Goal: Download file/media

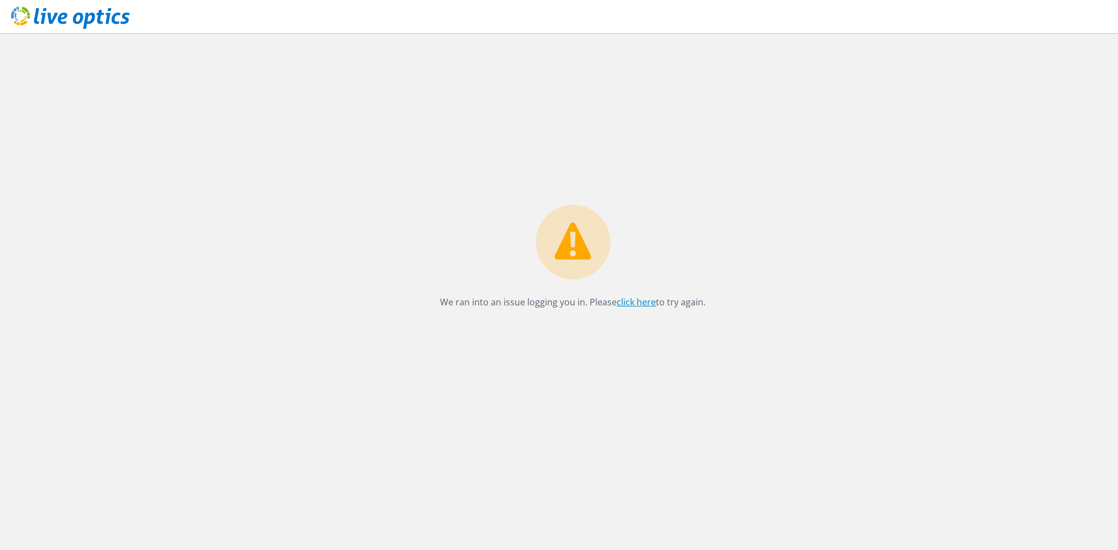
click at [627, 305] on link "click here" at bounding box center [636, 302] width 39 height 12
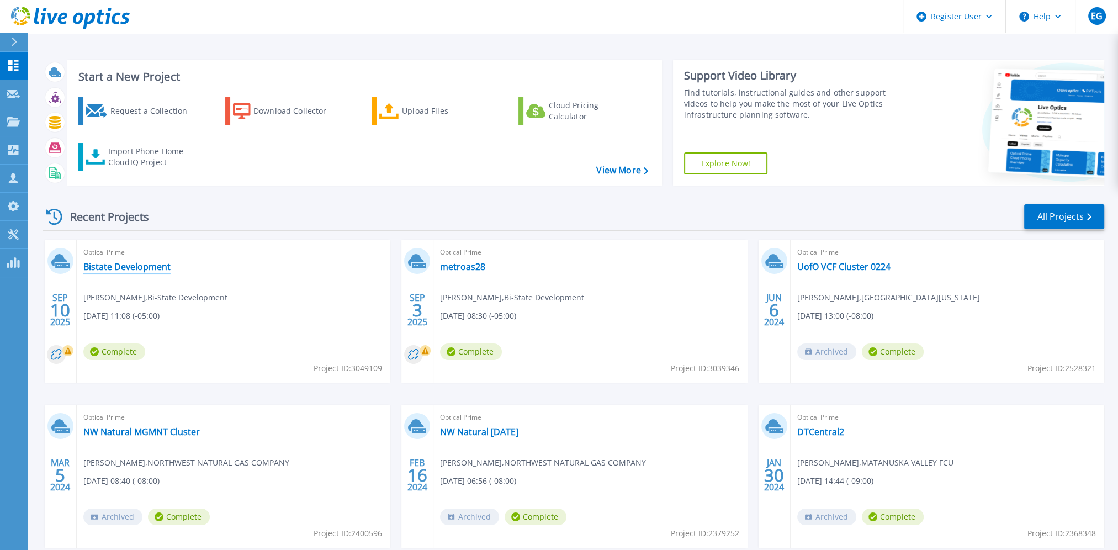
click at [129, 272] on link "Bistate Development" at bounding box center [126, 266] width 87 height 11
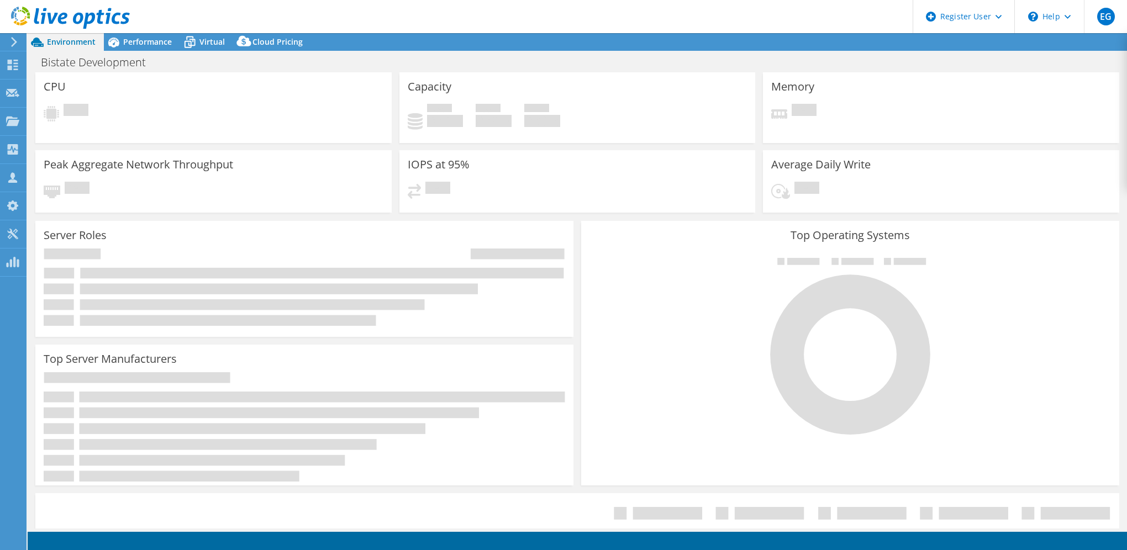
select select "USD"
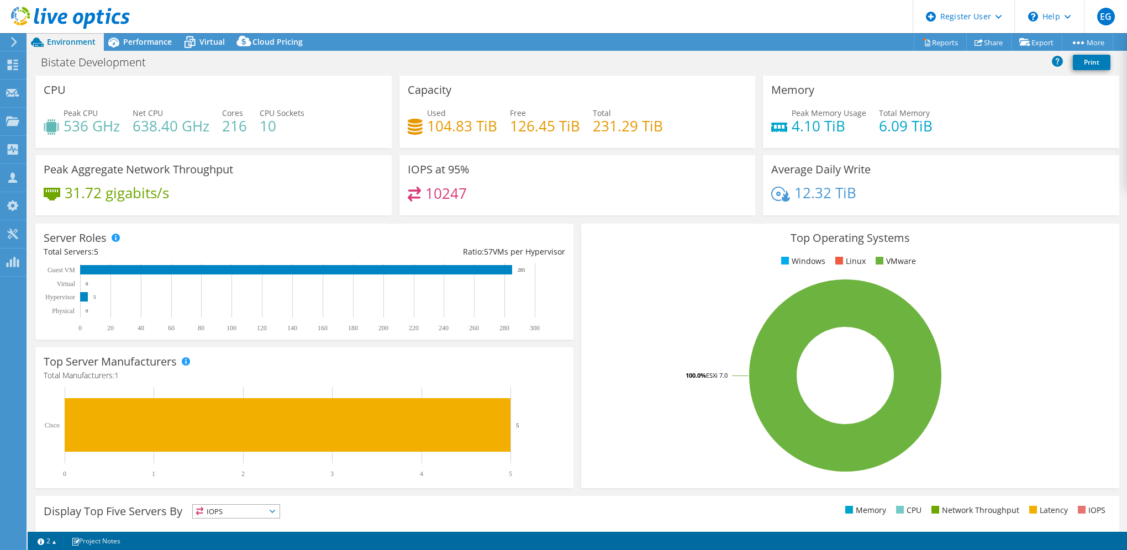
click at [223, 128] on h4 "216" at bounding box center [234, 126] width 25 height 12
click at [369, 126] on div "Peak CPU 536 GHz Net CPU 638.40 GHz Cores 216 CPU Sockets 10" at bounding box center [214, 125] width 340 height 36
click at [232, 127] on h4 "216" at bounding box center [234, 126] width 25 height 12
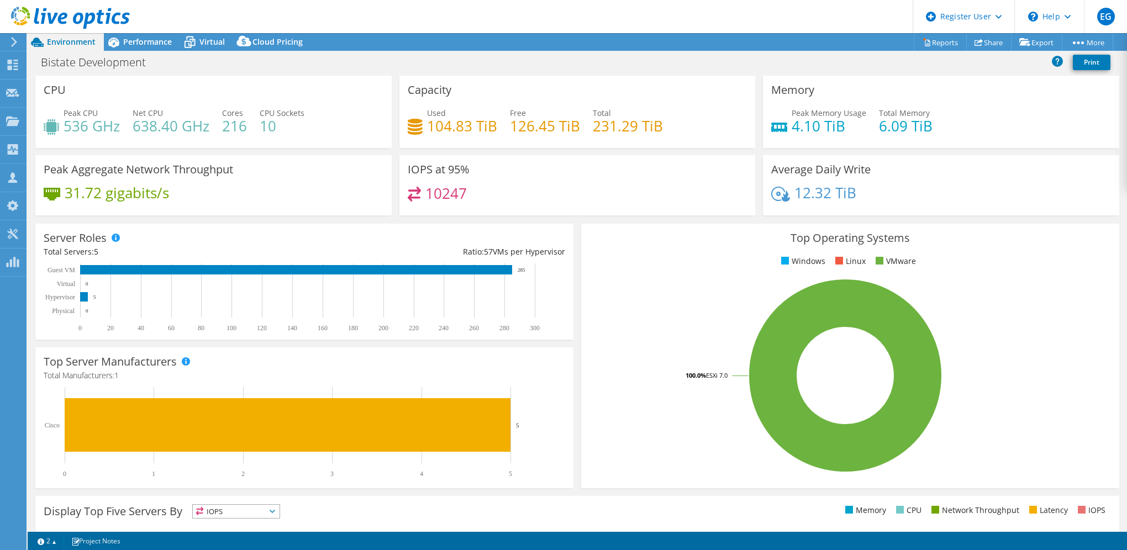
drag, startPoint x: 232, startPoint y: 127, endPoint x: 362, endPoint y: 146, distance: 131.7
click at [362, 146] on div "CPU Peak CPU 536 GHz Net CPU 638.40 GHz Cores 216 CPU Sockets 10" at bounding box center [213, 112] width 356 height 72
click at [73, 127] on h4 "536 GHz" at bounding box center [92, 126] width 56 height 12
click at [133, 33] on div "Performance" at bounding box center [142, 42] width 76 height 18
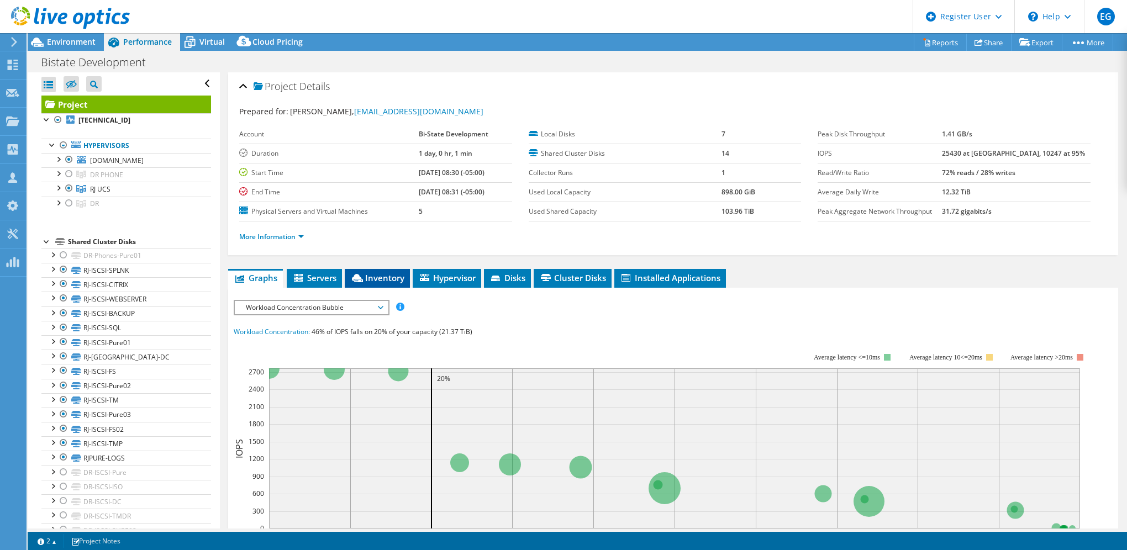
click at [389, 273] on span "Inventory" at bounding box center [377, 277] width 54 height 11
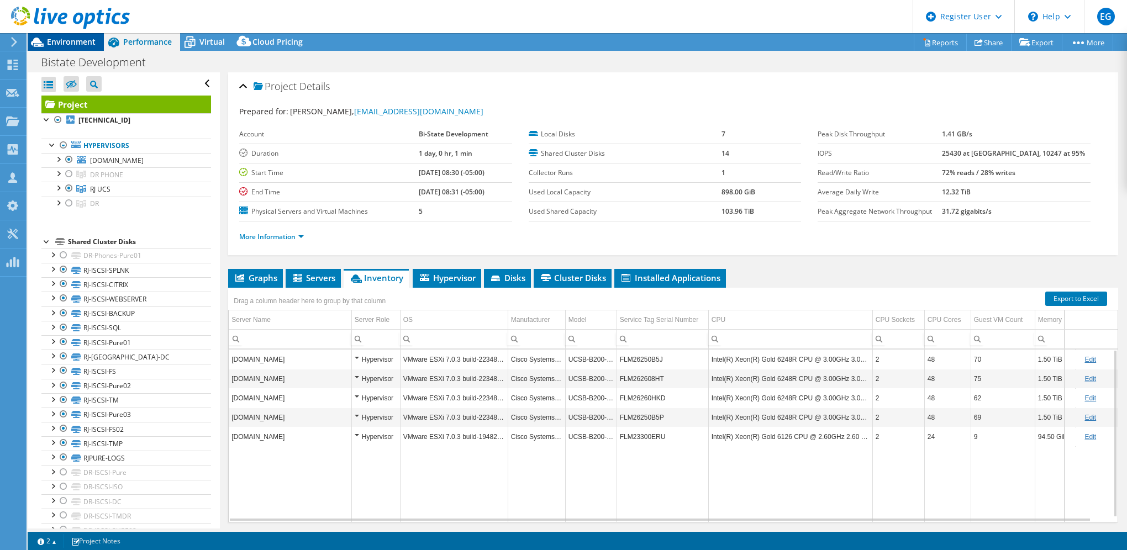
click at [72, 39] on span "Environment" at bounding box center [71, 41] width 49 height 10
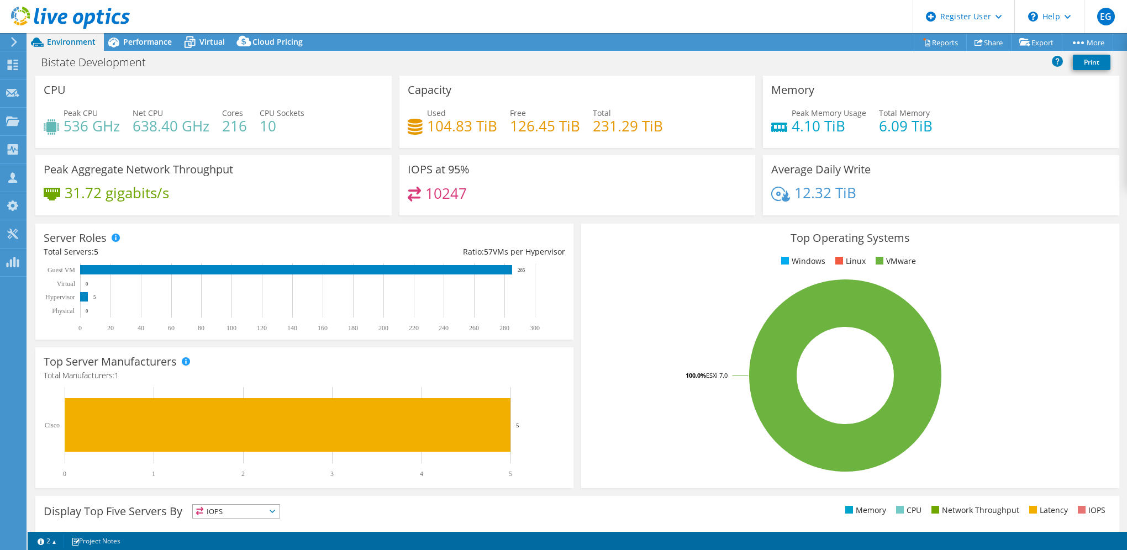
click at [230, 129] on h4 "216" at bounding box center [234, 126] width 25 height 12
click at [933, 47] on link "Reports" at bounding box center [939, 42] width 53 height 17
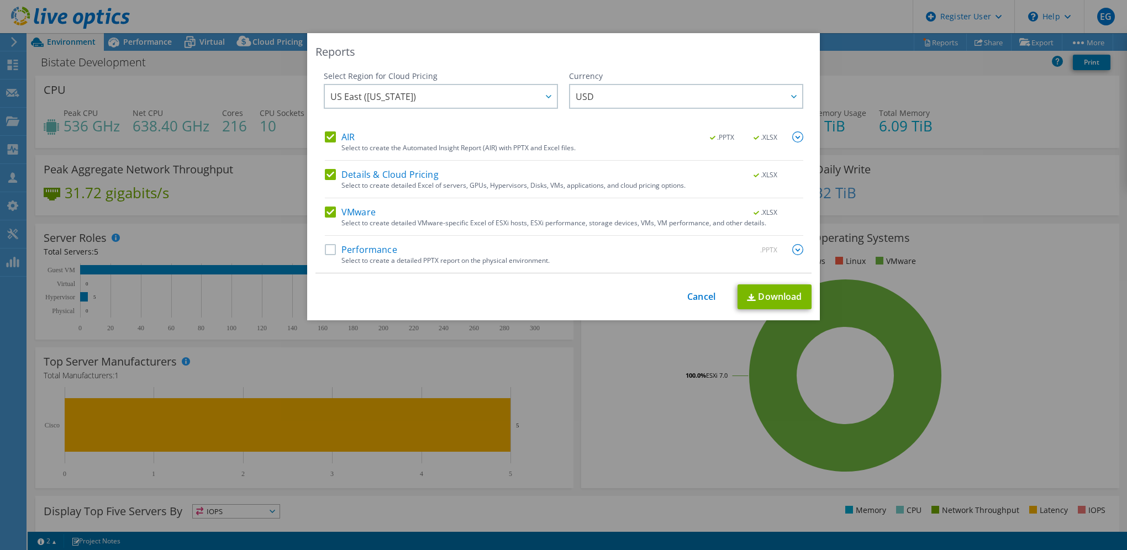
click at [786, 141] on div ".PPTX .XLSX" at bounding box center [749, 137] width 107 height 12
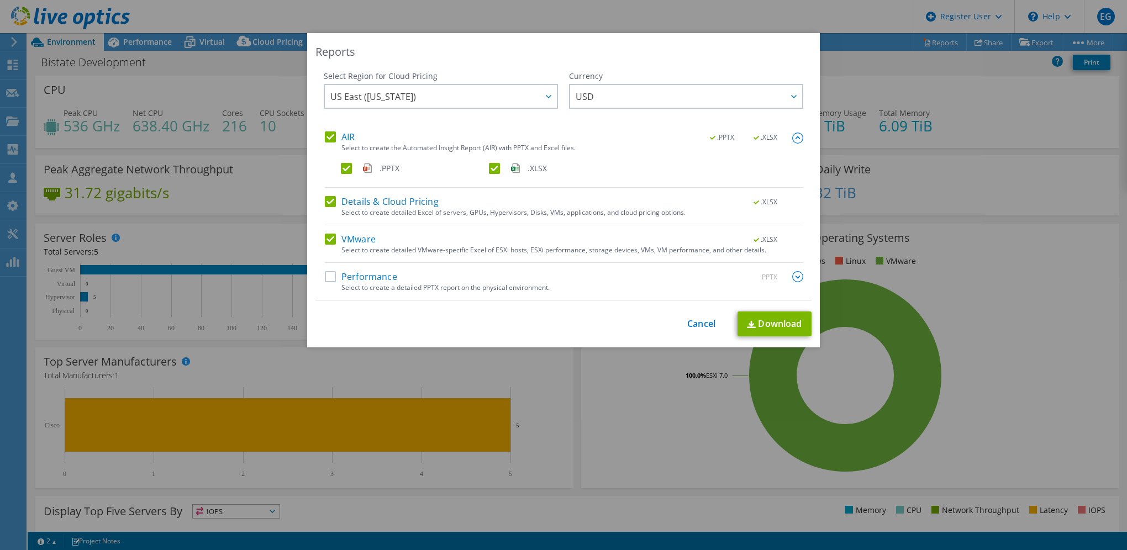
click at [489, 171] on label ".XLSX" at bounding box center [562, 168] width 146 height 11
click at [0, 0] on input ".XLSX" at bounding box center [0, 0] width 0 height 0
click at [327, 199] on label "Details & Cloud Pricing" at bounding box center [382, 201] width 114 height 11
click at [0, 0] on input "Details & Cloud Pricing" at bounding box center [0, 0] width 0 height 0
click at [318, 272] on div "Select Region for Cloud Pricing Asia Pacific (Hong Kong) Asia Pacific (Mumbai) …" at bounding box center [563, 186] width 496 height 230
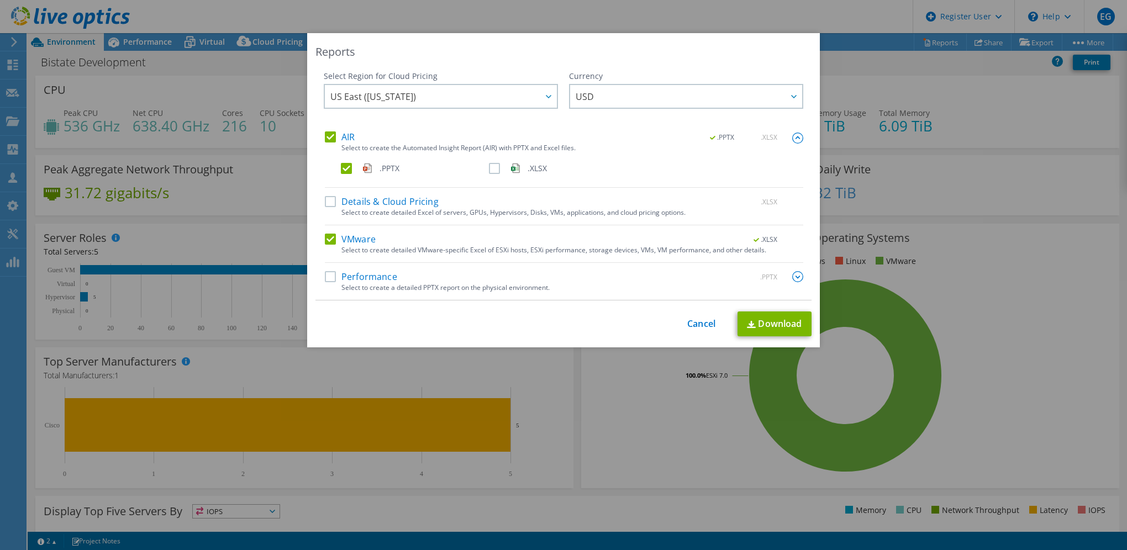
click at [325, 279] on label "Performance" at bounding box center [361, 276] width 72 height 11
click at [0, 0] on input "Performance" at bounding box center [0, 0] width 0 height 0
click at [792, 273] on img at bounding box center [797, 276] width 11 height 11
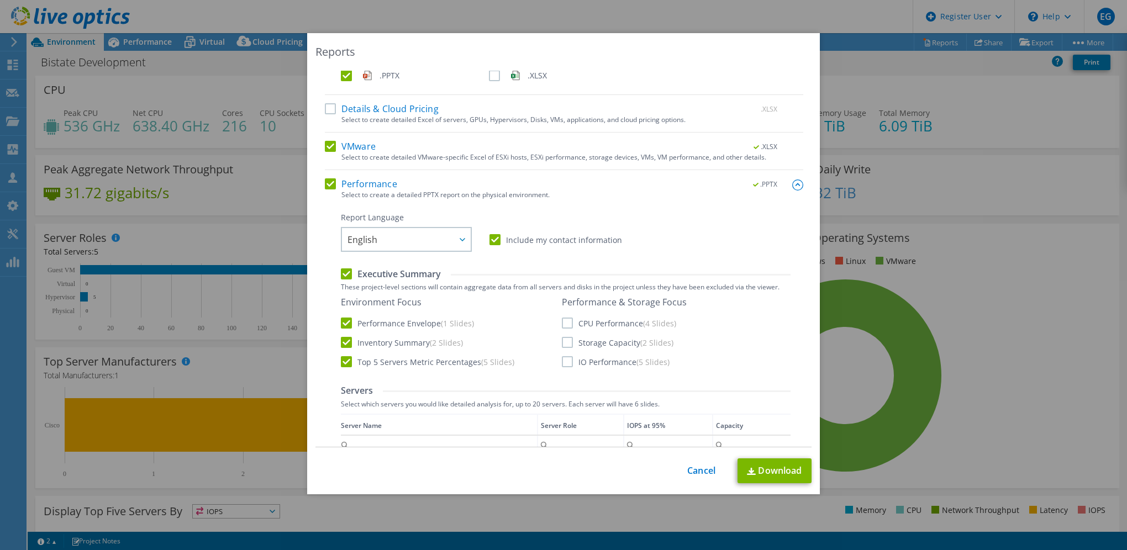
scroll to position [166, 0]
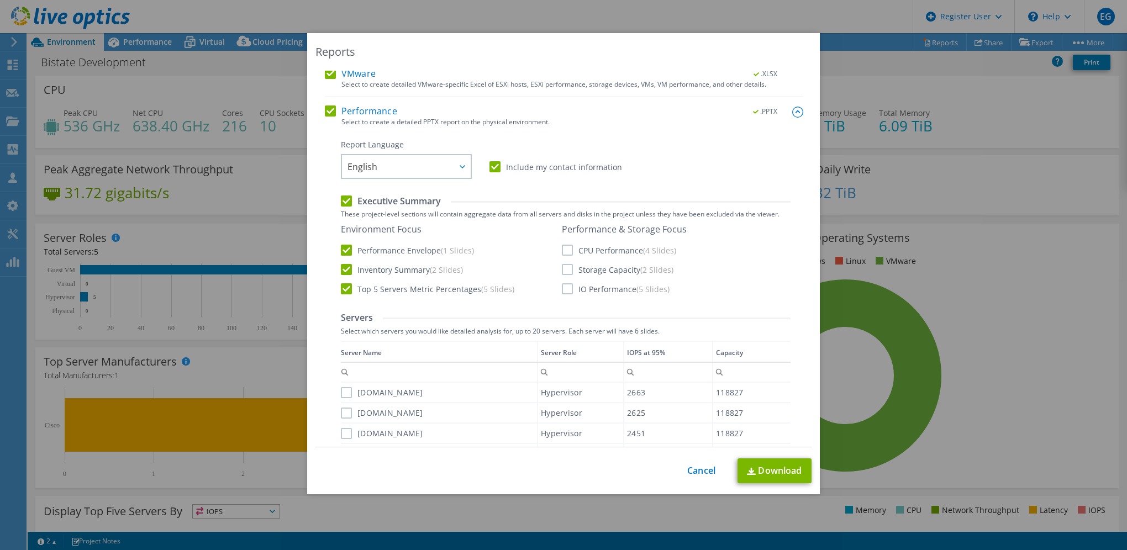
click at [490, 168] on label "Include my contact information" at bounding box center [555, 166] width 133 height 11
click at [0, 0] on input "Include my contact information" at bounding box center [0, 0] width 0 height 0
click at [341, 250] on label "Performance Envelope (1 Slides)" at bounding box center [407, 250] width 133 height 11
click at [0, 0] on input "Performance Envelope (1 Slides)" at bounding box center [0, 0] width 0 height 0
click at [342, 200] on label "Executive Summary" at bounding box center [391, 201] width 100 height 12
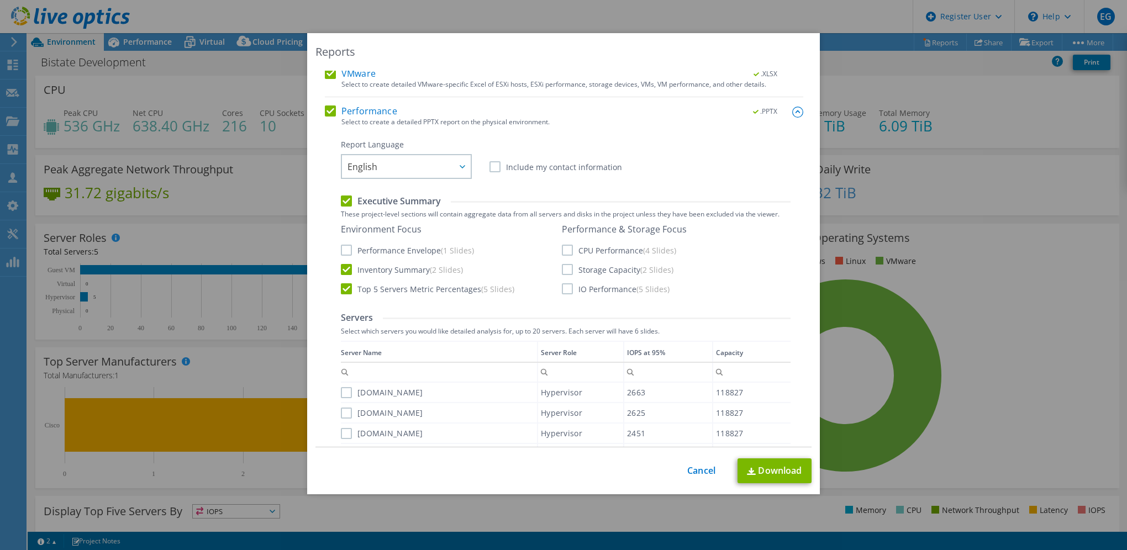
click at [0, 0] on input "Executive Summary" at bounding box center [0, 0] width 0 height 0
click at [341, 254] on label "Performance Envelope (1 Slides)" at bounding box center [407, 250] width 133 height 11
click at [0, 0] on input "Performance Envelope (1 Slides)" at bounding box center [0, 0] width 0 height 0
click at [341, 271] on label "Inventory Summary (2 Slides)" at bounding box center [402, 269] width 122 height 11
click at [0, 0] on input "Inventory Summary (2 Slides)" at bounding box center [0, 0] width 0 height 0
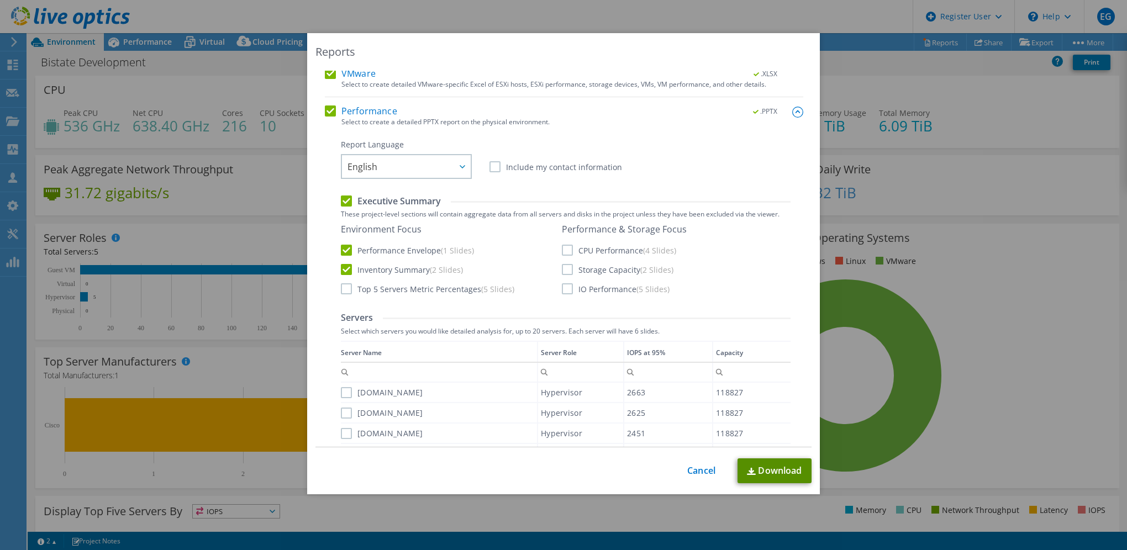
click at [770, 466] on link "Download" at bounding box center [774, 470] width 74 height 25
drag, startPoint x: 247, startPoint y: 96, endPoint x: 239, endPoint y: 95, distance: 8.4
click at [249, 96] on div "Reports Select Region for Cloud Pricing Asia Pacific (Hong Kong) Asia Pacific (…" at bounding box center [563, 275] width 1127 height 484
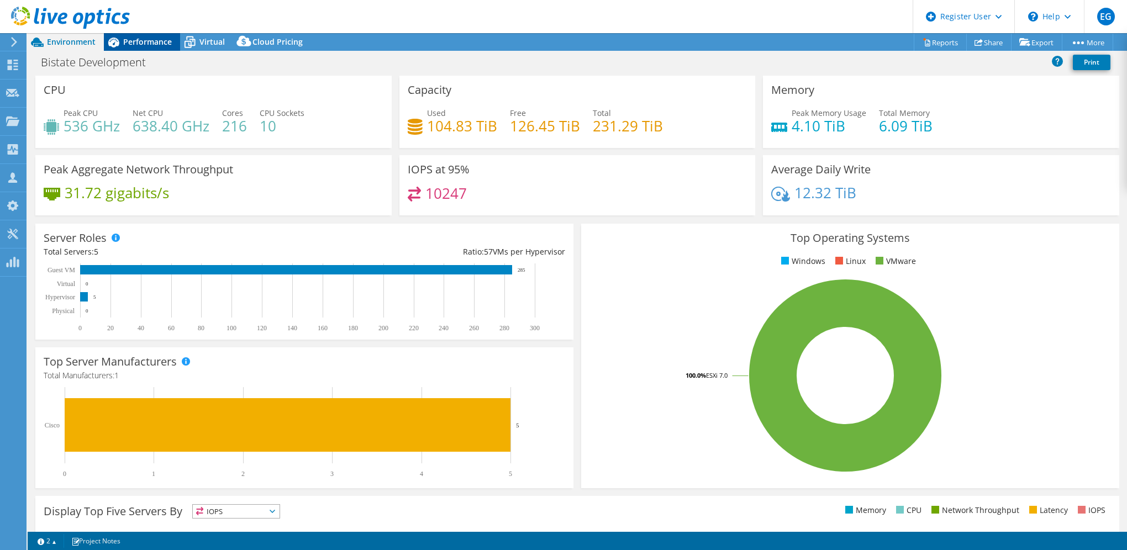
click at [150, 40] on span "Performance" at bounding box center [147, 41] width 49 height 10
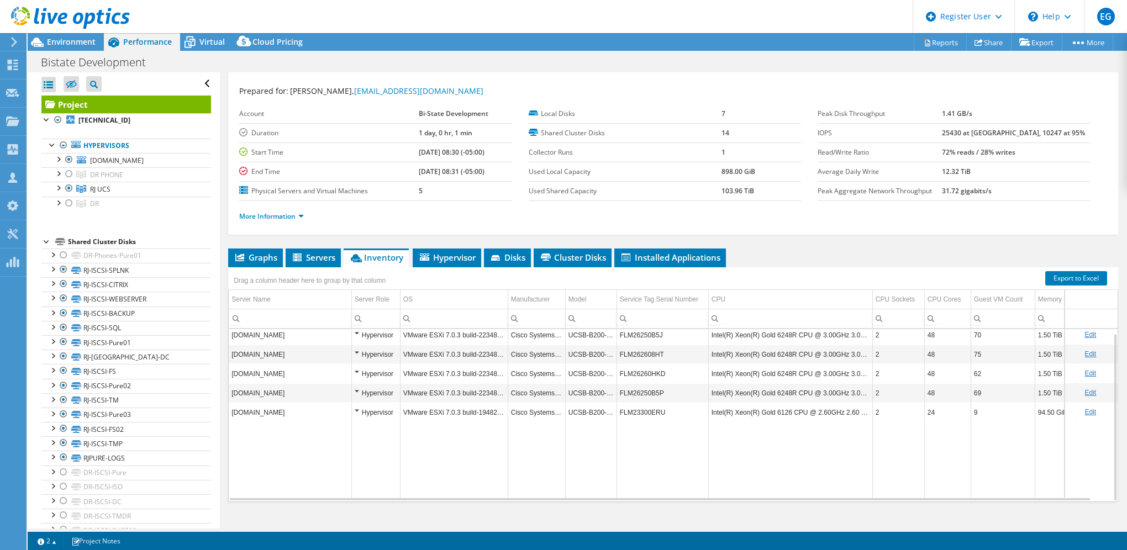
scroll to position [34, 0]
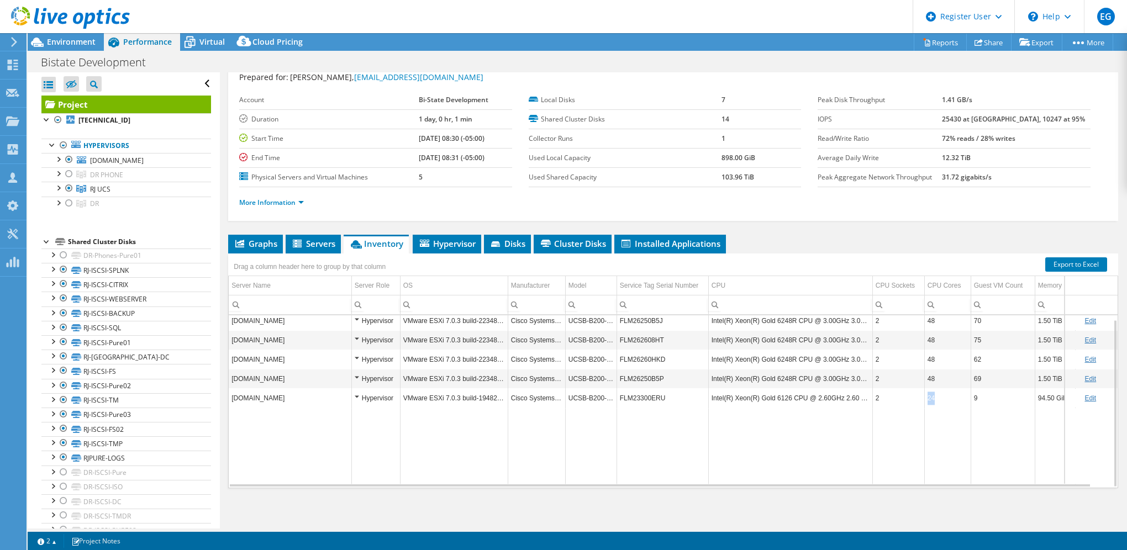
click at [927, 395] on td "24" at bounding box center [947, 398] width 46 height 19
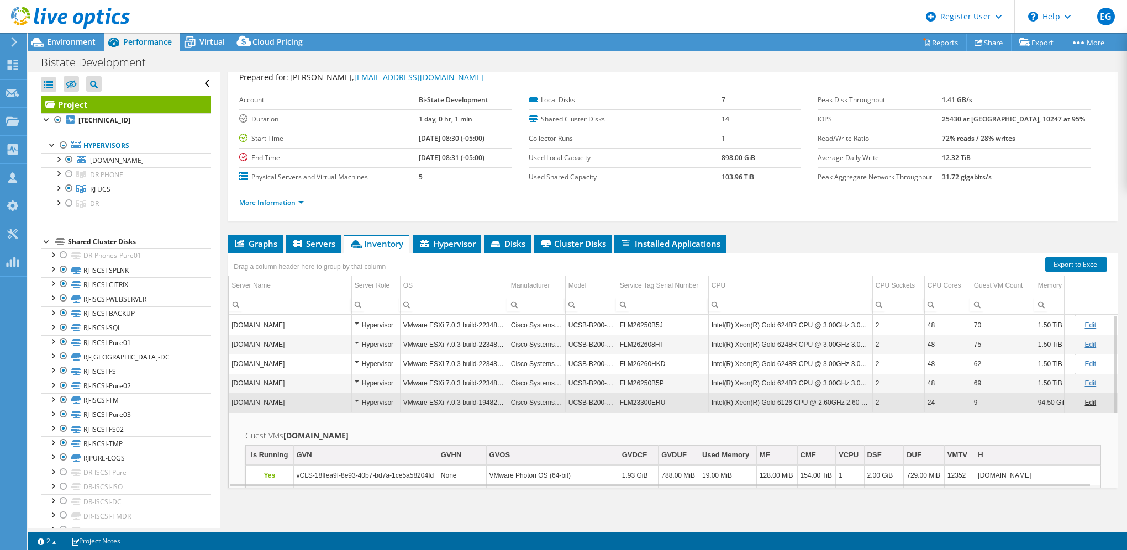
click at [888, 402] on td "2" at bounding box center [898, 402] width 52 height 19
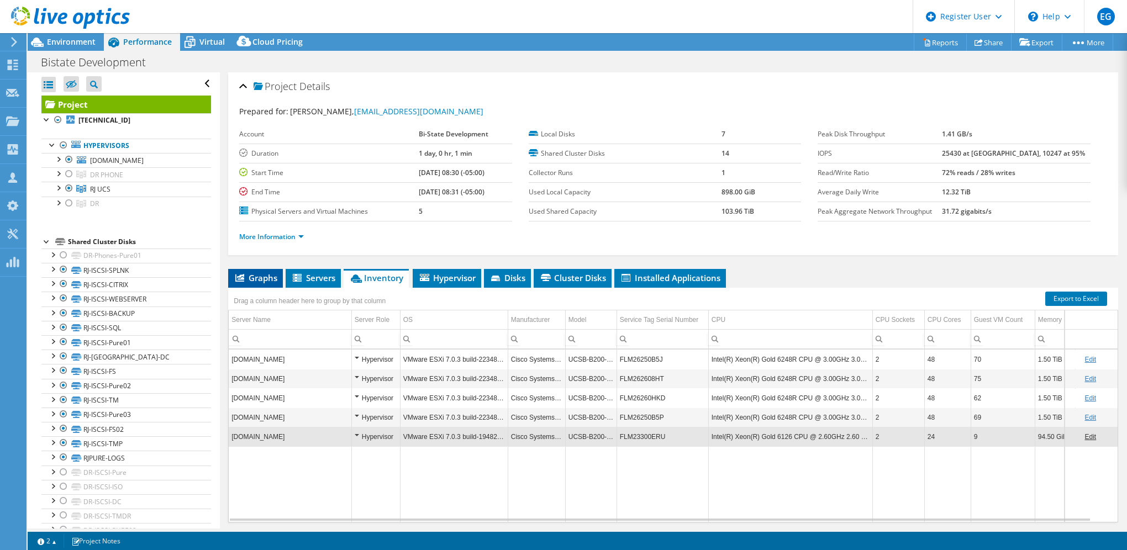
click at [263, 274] on span "Graphs" at bounding box center [256, 277] width 44 height 11
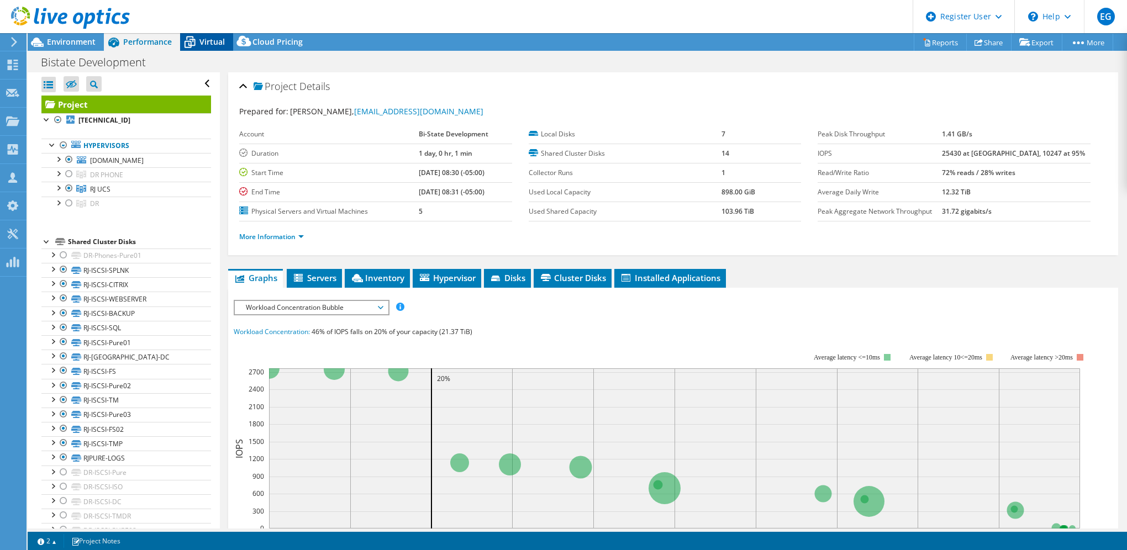
click at [202, 45] on span "Virtual" at bounding box center [211, 41] width 25 height 10
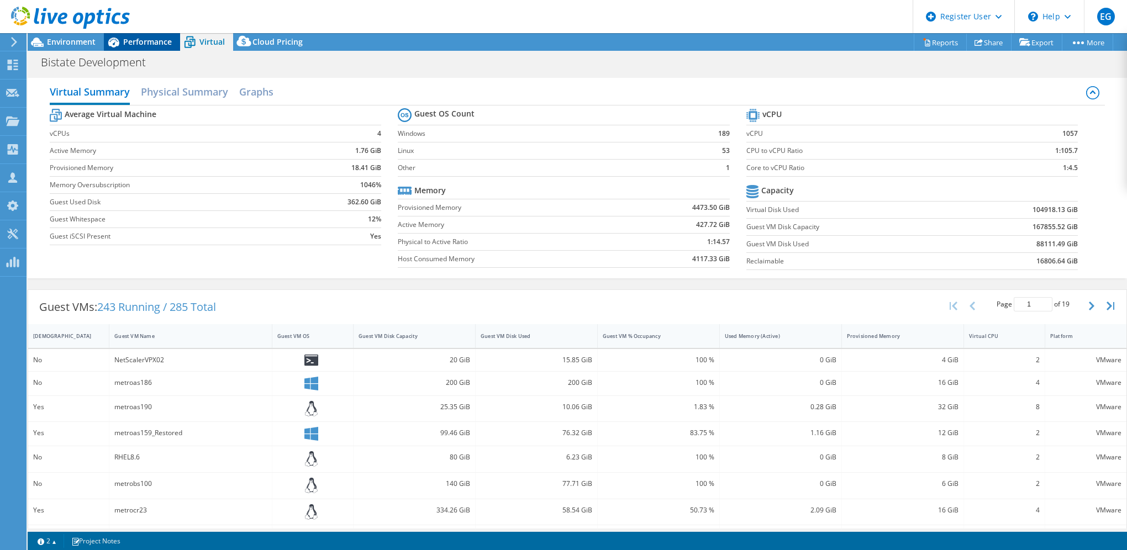
click at [135, 43] on span "Performance" at bounding box center [147, 41] width 49 height 10
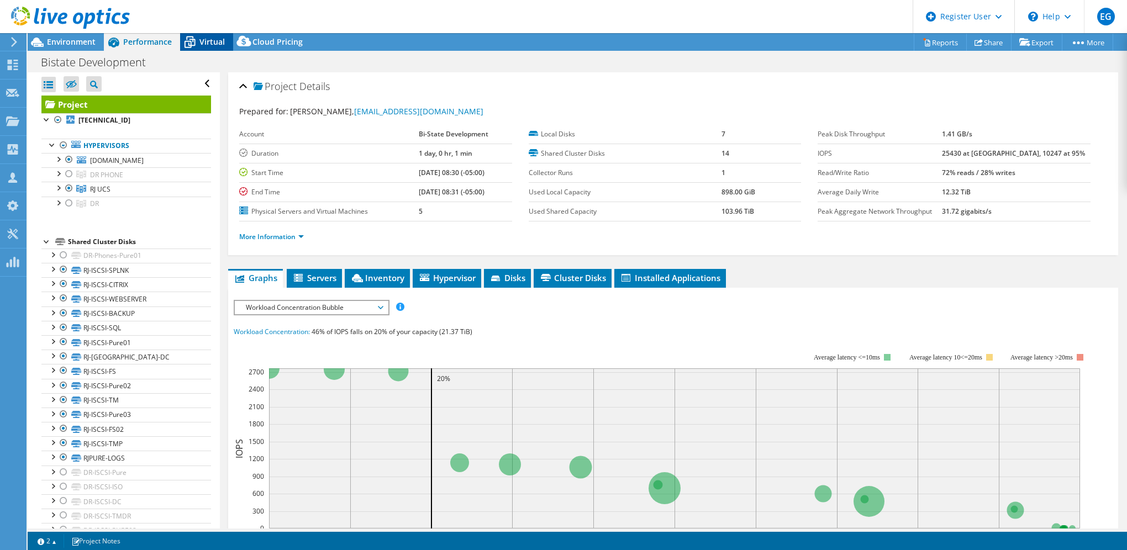
click at [202, 44] on span "Virtual" at bounding box center [211, 41] width 25 height 10
